Goal: Information Seeking & Learning: Learn about a topic

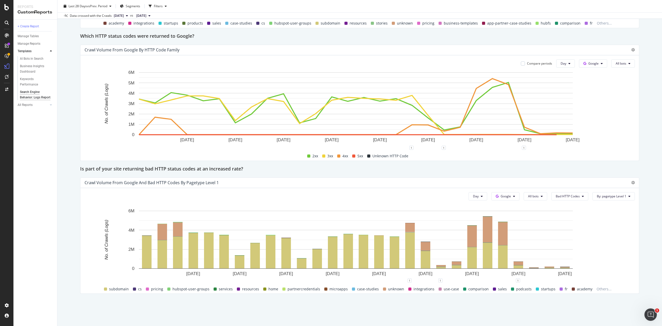
scroll to position [641, 0]
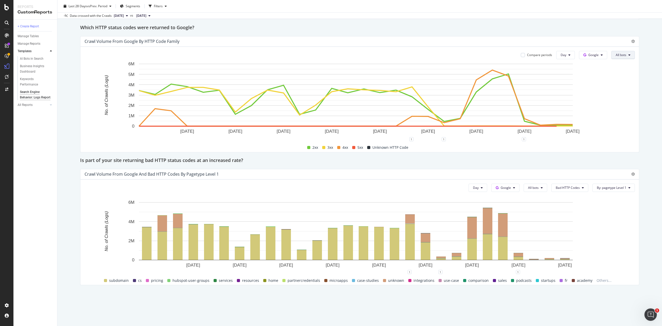
click at [611, 52] on button "All bots" at bounding box center [623, 55] width 24 height 8
click at [630, 95] on span "Google Smartphone" at bounding box center [625, 94] width 37 height 5
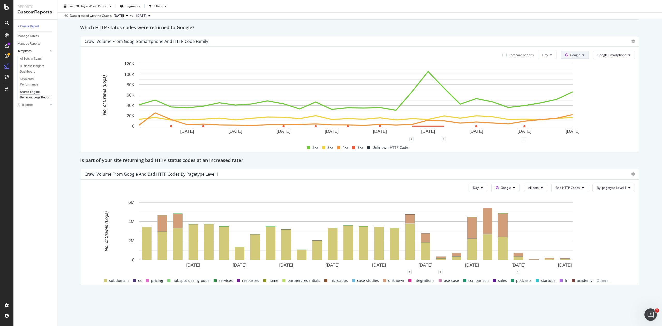
click at [570, 54] on span "Google" at bounding box center [575, 55] width 10 height 4
drag, startPoint x: 570, startPoint y: 84, endPoint x: 647, endPoint y: 60, distance: 80.9
click at [570, 84] on span "OpenAI" at bounding box center [574, 84] width 19 height 5
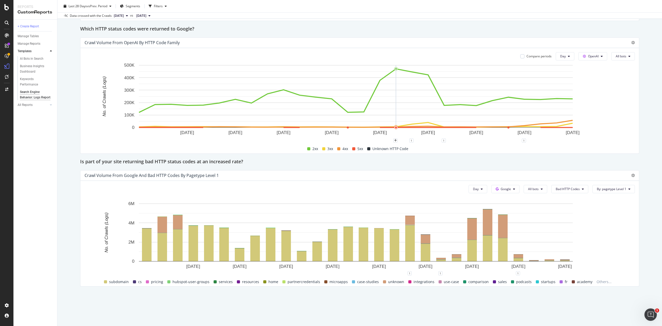
scroll to position [639, 0]
click at [611, 59] on button "All bots" at bounding box center [623, 57] width 24 height 8
click at [621, 104] on span "GPTBot" at bounding box center [620, 105] width 26 height 5
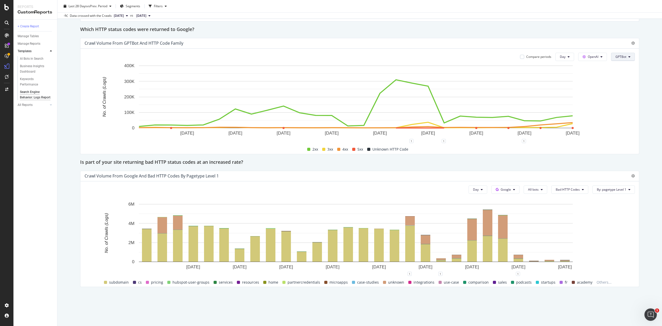
click at [615, 57] on span "GPTBot" at bounding box center [620, 57] width 11 height 4
click at [617, 112] on div "ChatGPT-User" at bounding box center [620, 114] width 34 height 7
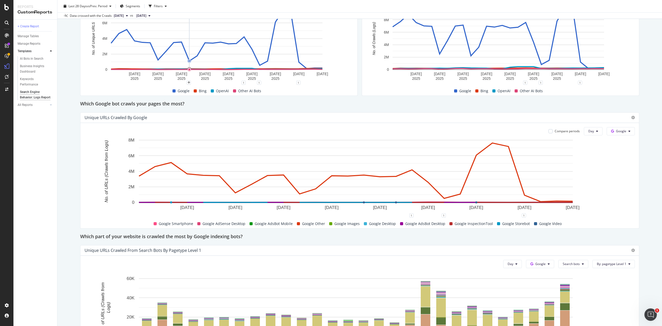
scroll to position [157, 0]
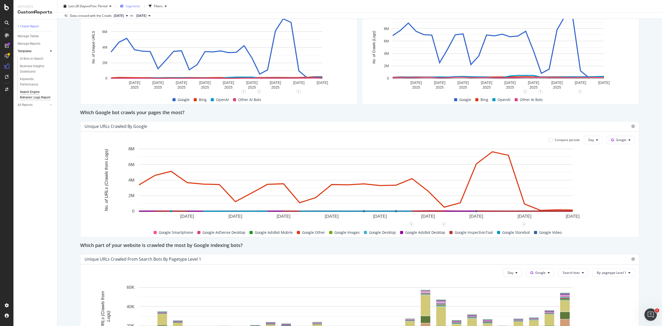
click at [132, 3] on div "Segments" at bounding box center [130, 6] width 20 height 8
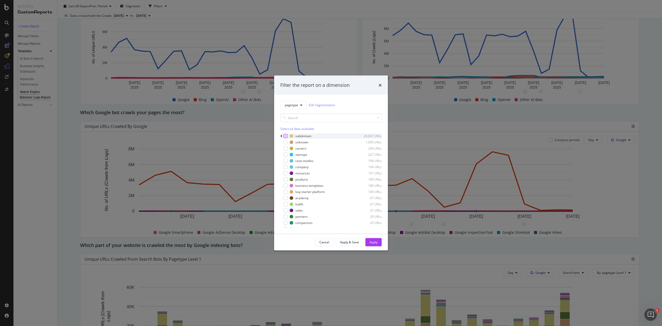
click at [286, 136] on div "modal" at bounding box center [285, 136] width 4 height 4
click at [282, 137] on div "modal" at bounding box center [281, 135] width 3 height 5
click at [324, 242] on div "Cancel" at bounding box center [324, 242] width 10 height 4
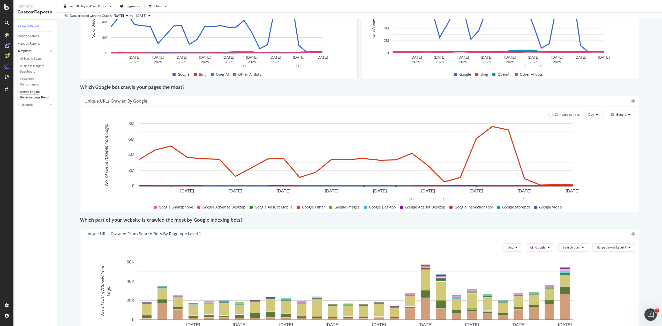
scroll to position [0, 0]
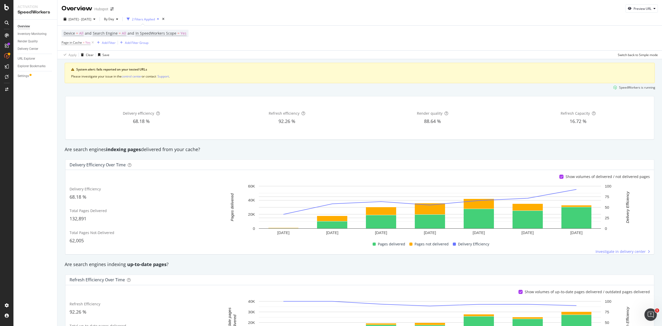
click at [175, 318] on div "Refresh Efficiency 92.26 %" at bounding box center [142, 309] width 145 height 20
click at [376, 16] on div "2025 Sep. 2nd - Sep. 8th By Day 2 Filters Applied" at bounding box center [359, 20] width 604 height 10
drag, startPoint x: 59, startPoint y: 43, endPoint x: 87, endPoint y: 49, distance: 29.1
click at [87, 49] on div "Device = All and Search Engine = All and In SpeedWorkers Scope = Yes Page in Ca…" at bounding box center [359, 42] width 604 height 34
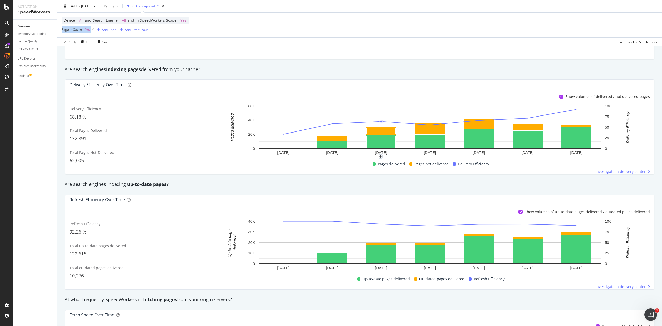
scroll to position [81, 0]
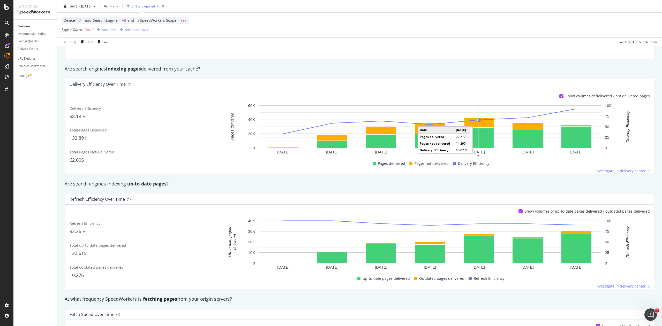
click at [478, 123] on rect "A chart." at bounding box center [478, 123] width 29 height 9
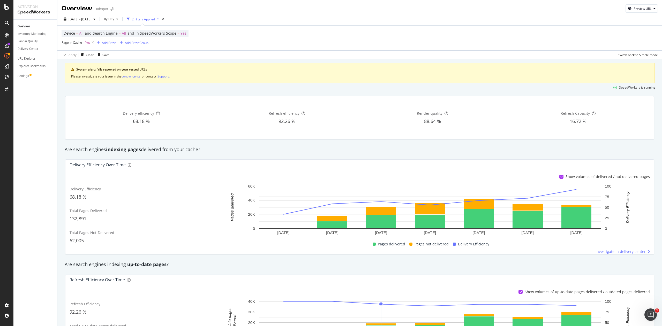
click at [171, 150] on div "Are search engines indexing pages delivered from your cache?" at bounding box center [359, 149] width 595 height 7
click at [117, 33] on span "Search Engine = All" at bounding box center [109, 33] width 33 height 5
click at [125, 42] on div "All Search Engines" at bounding box center [126, 46] width 57 height 8
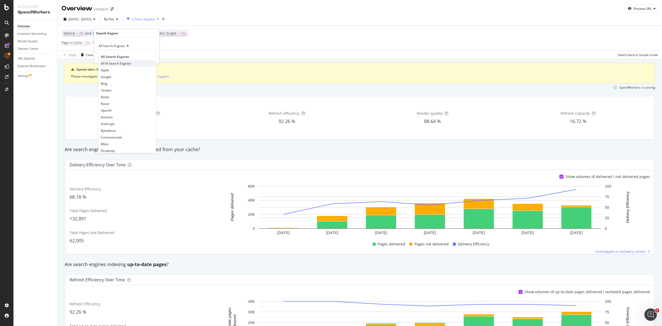
click at [126, 63] on span "All AI Search Engines" at bounding box center [116, 63] width 30 height 4
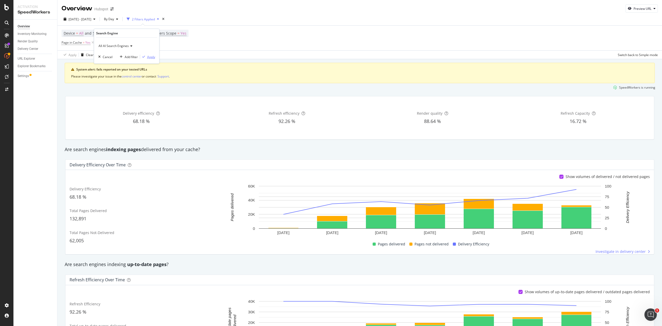
click at [150, 58] on div "Apply" at bounding box center [151, 57] width 8 height 4
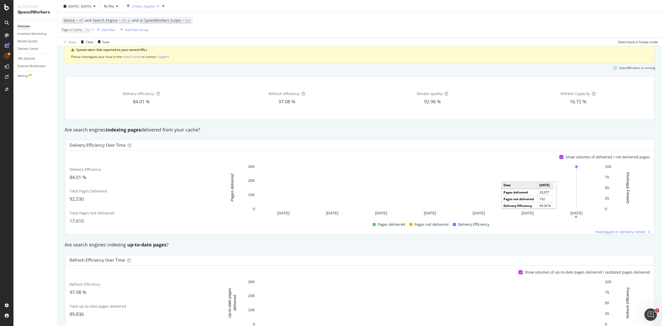
scroll to position [19, 0]
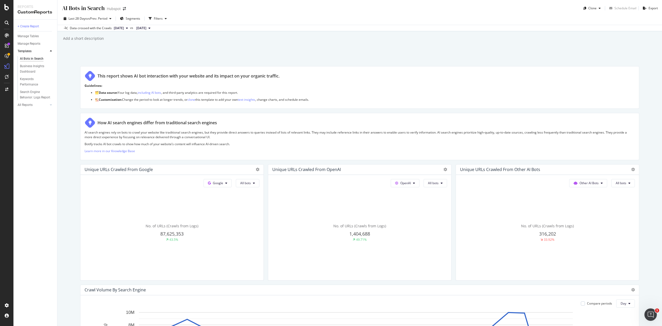
scroll to position [426, 0]
